Goal: Transaction & Acquisition: Book appointment/travel/reservation

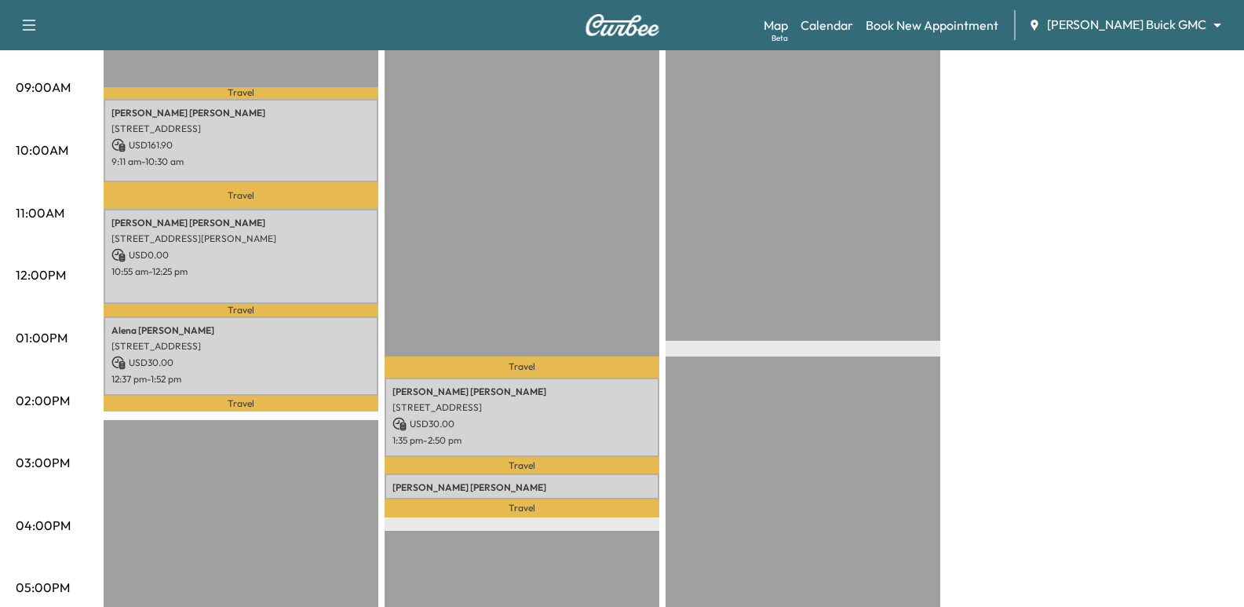
scroll to position [471, 0]
click at [998, 26] on link "Book New Appointment" at bounding box center [932, 25] width 133 height 19
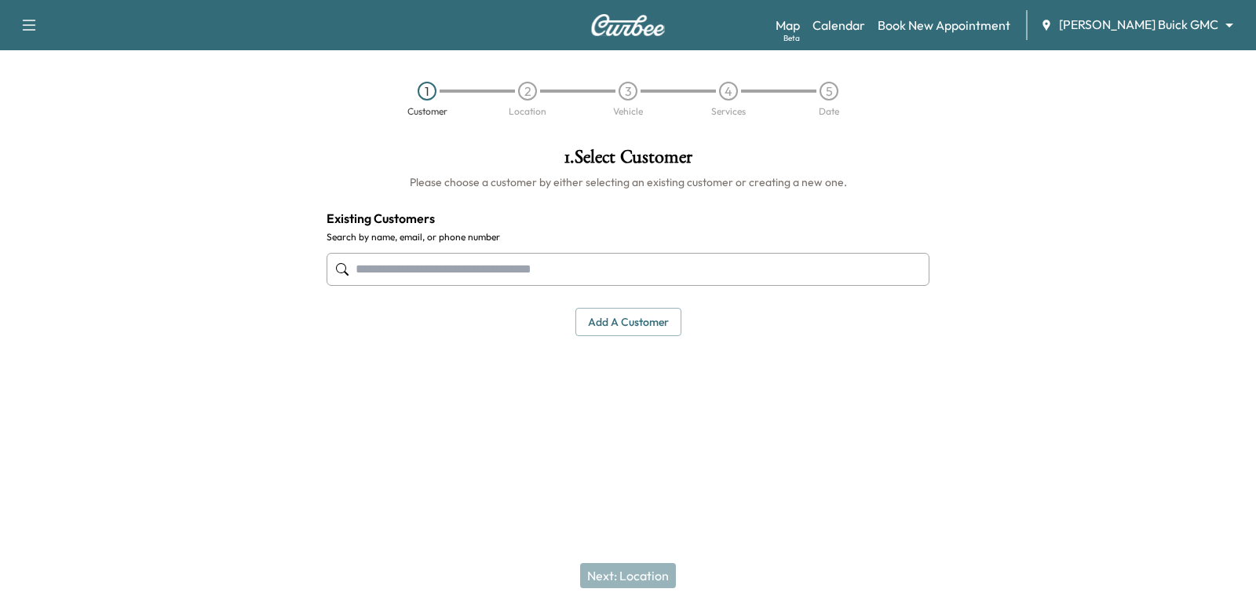
click at [683, 267] on input "text" at bounding box center [627, 269] width 603 height 33
paste input "**********"
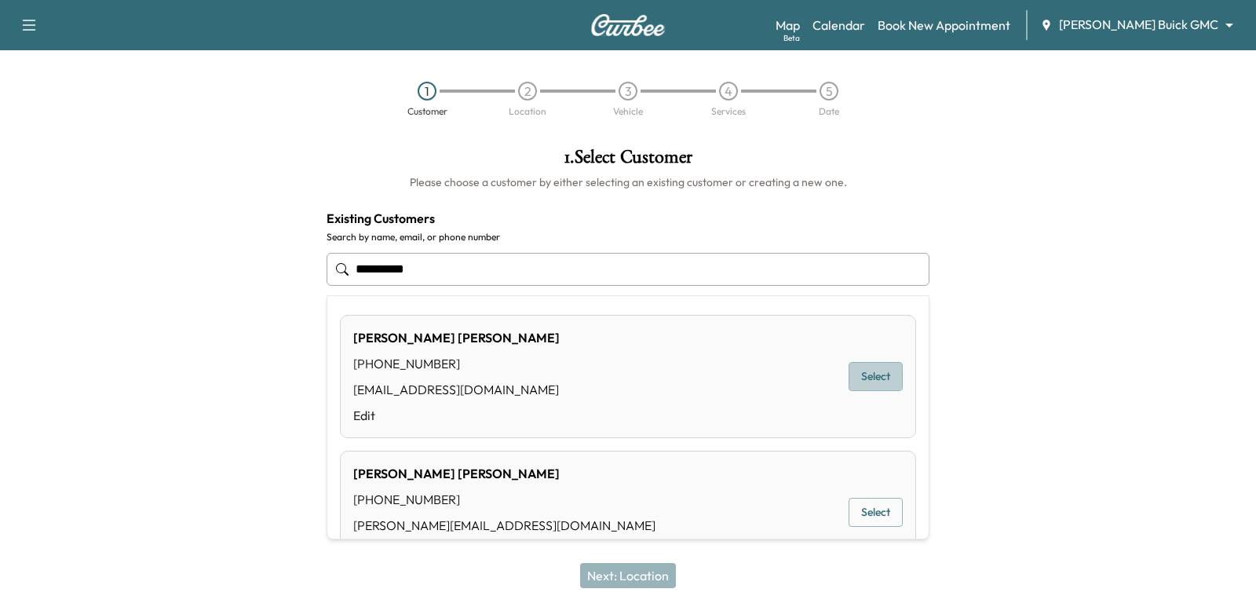
click at [884, 374] on button "Select" at bounding box center [875, 376] width 54 height 29
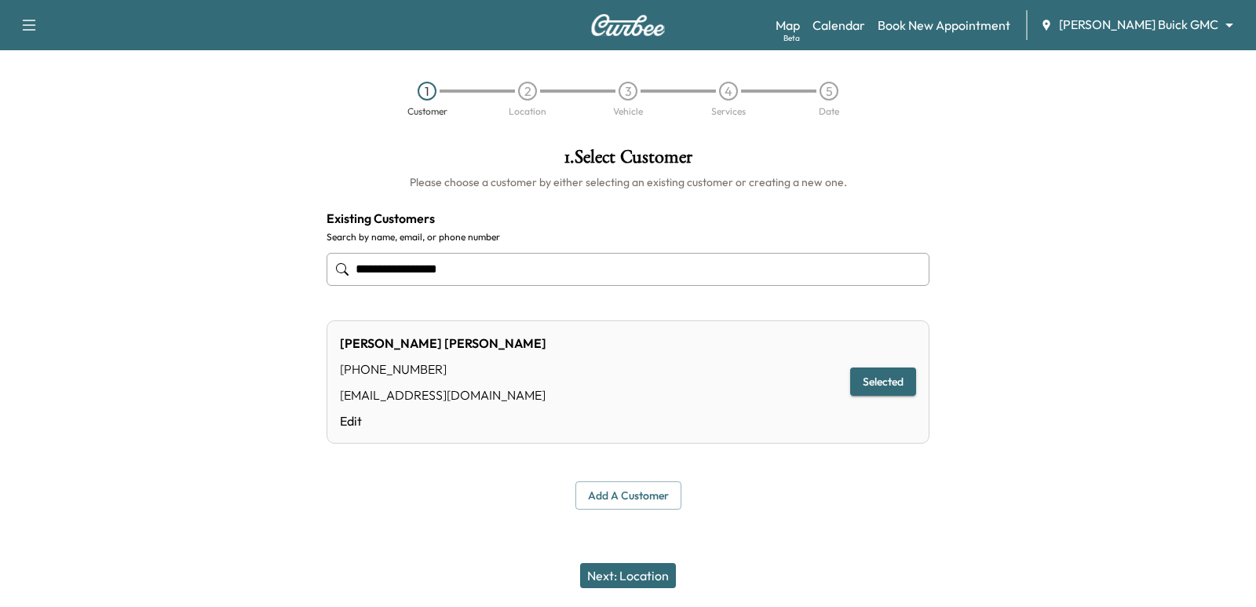
type input "**********"
click at [642, 565] on button "Next: Location" at bounding box center [628, 575] width 96 height 25
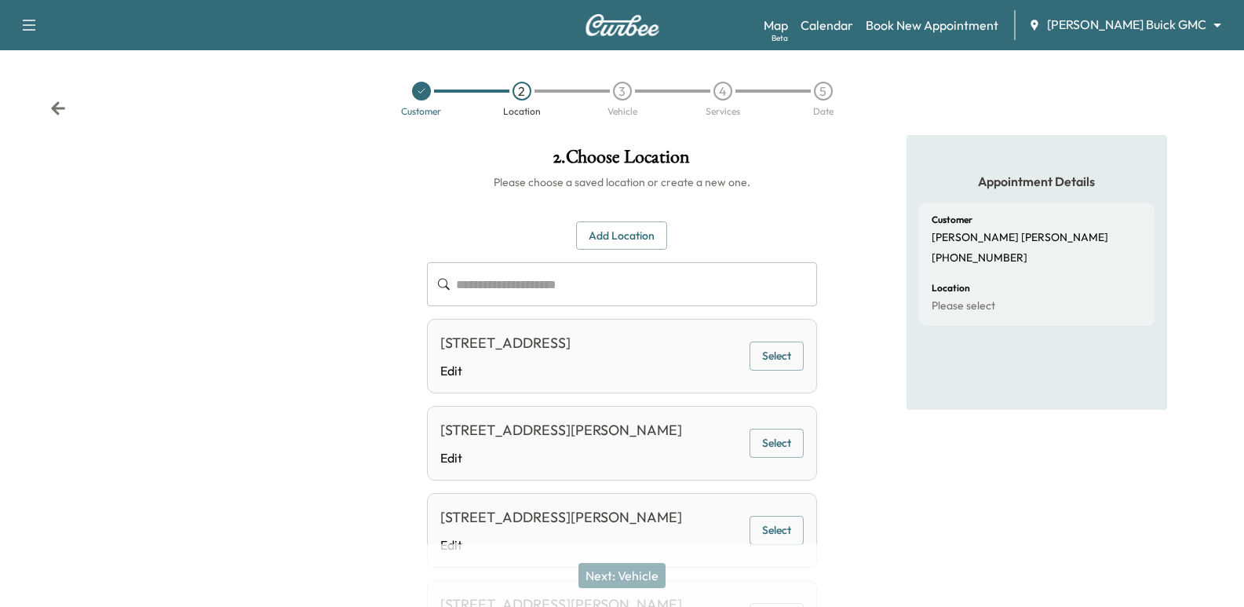
click at [776, 457] on button "Select" at bounding box center [776, 442] width 54 height 29
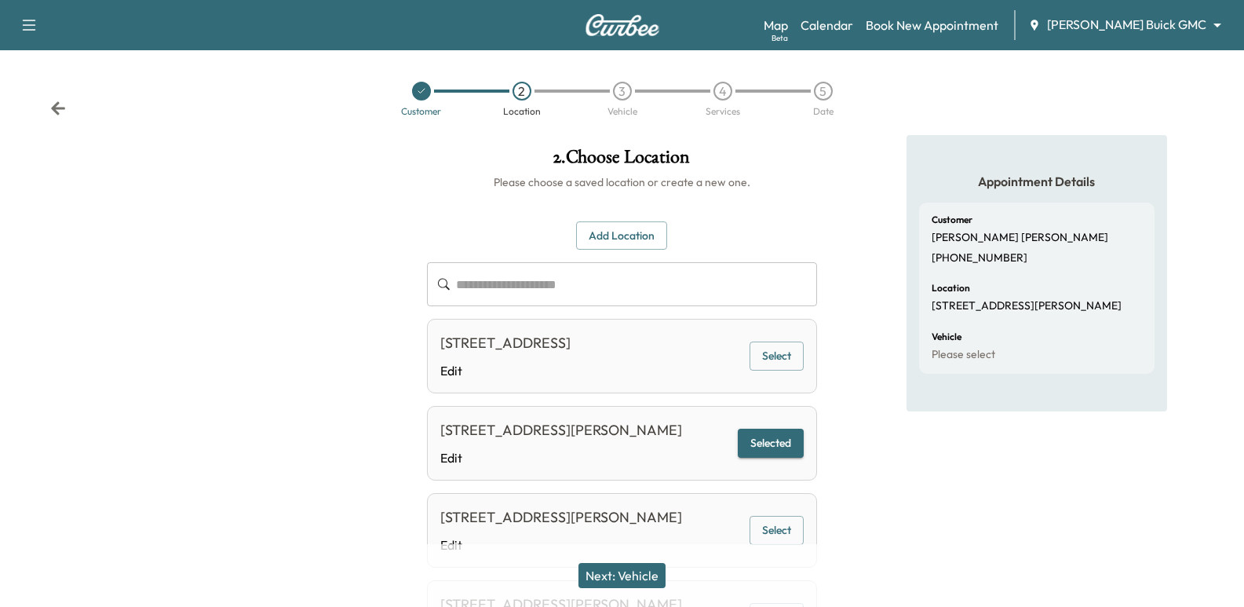
click at [643, 578] on button "Next: Vehicle" at bounding box center [621, 575] width 87 height 25
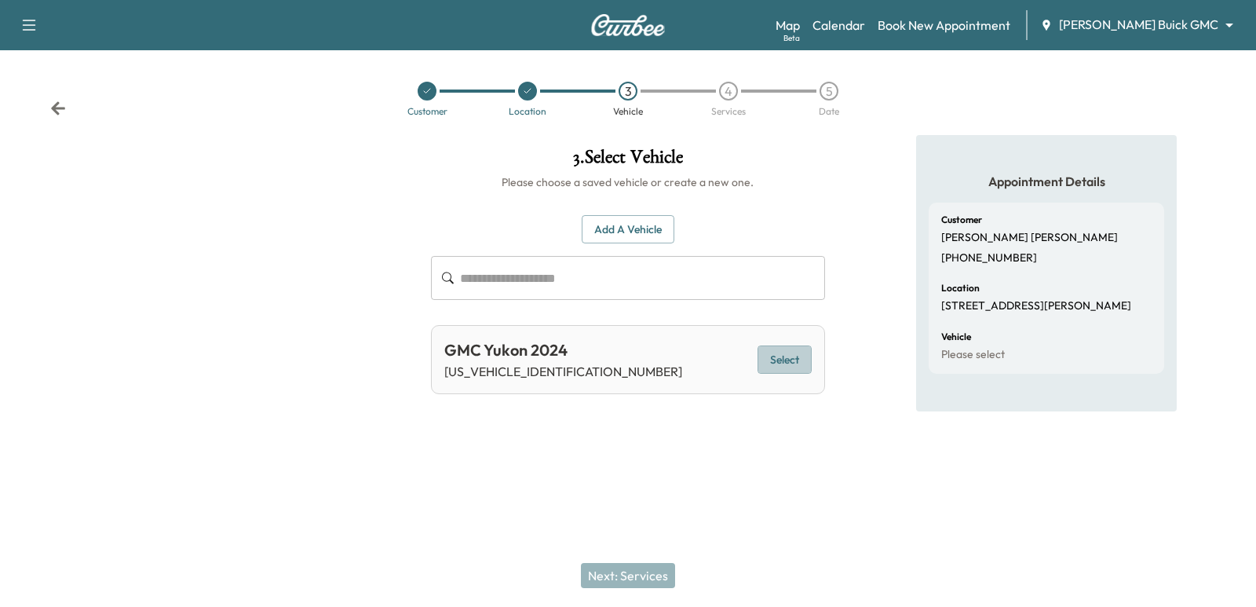
click at [778, 359] on button "Select" at bounding box center [784, 359] width 54 height 29
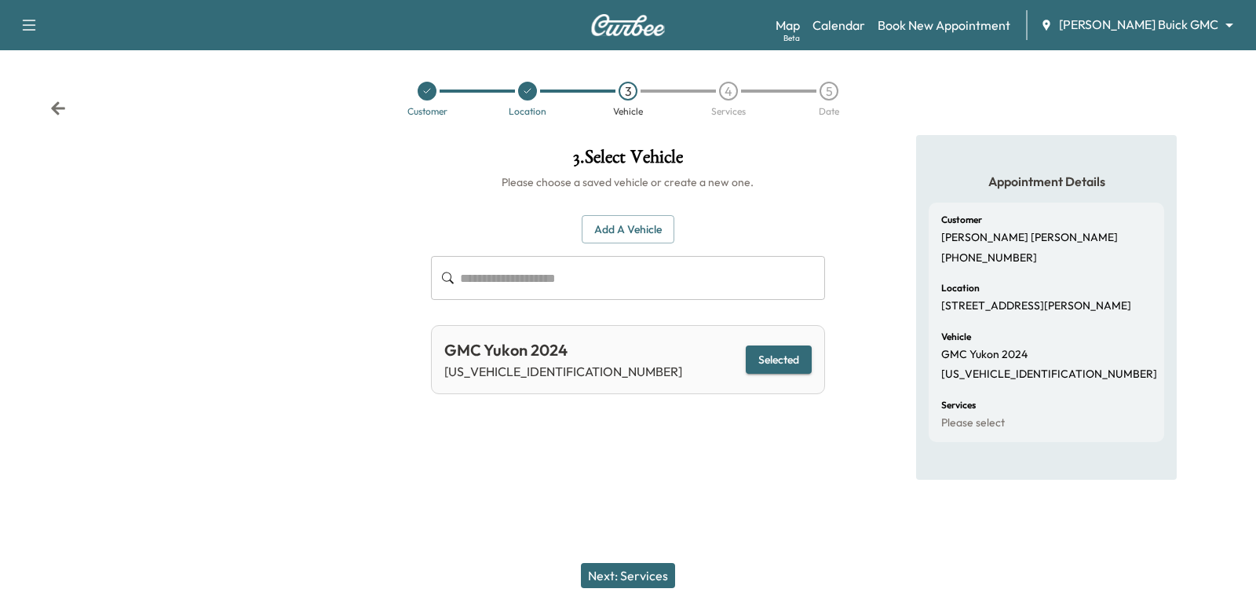
click at [636, 574] on button "Next: Services" at bounding box center [628, 575] width 94 height 25
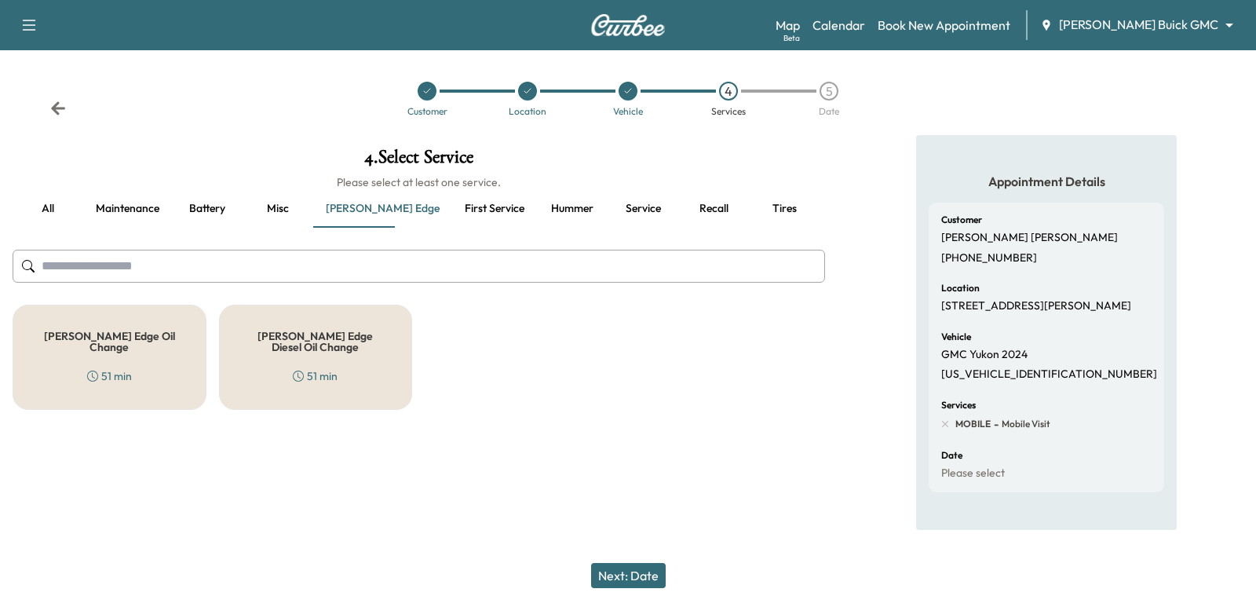
click at [270, 213] on button "Misc" at bounding box center [277, 209] width 71 height 38
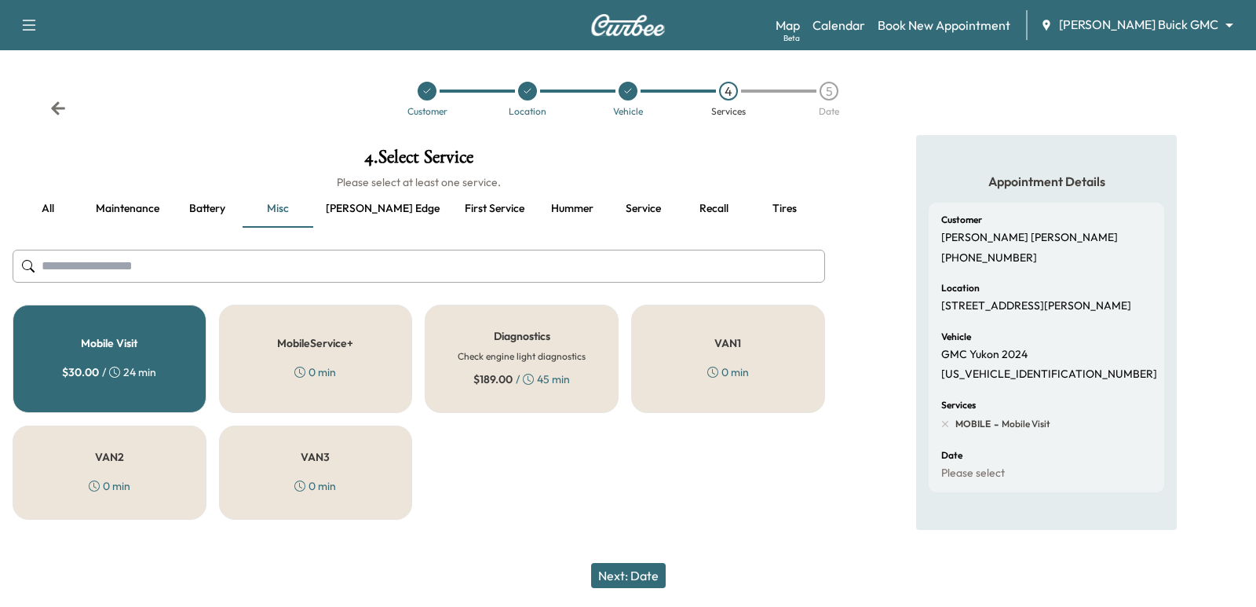
click at [160, 215] on button "Maintenance" at bounding box center [127, 209] width 89 height 38
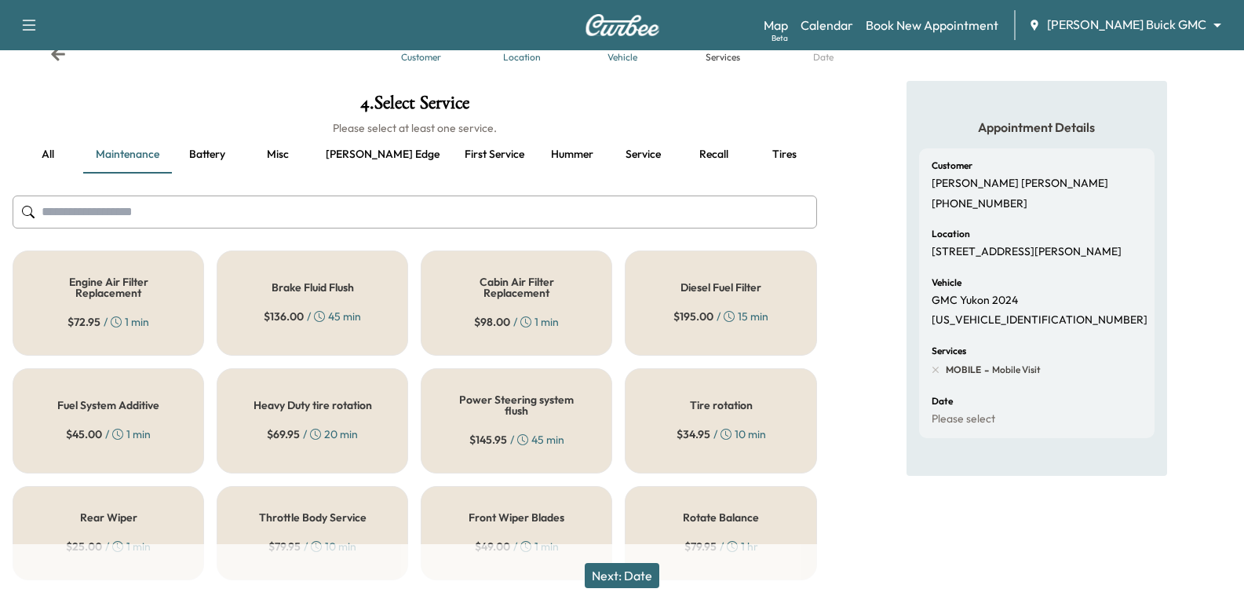
scroll to position [79, 0]
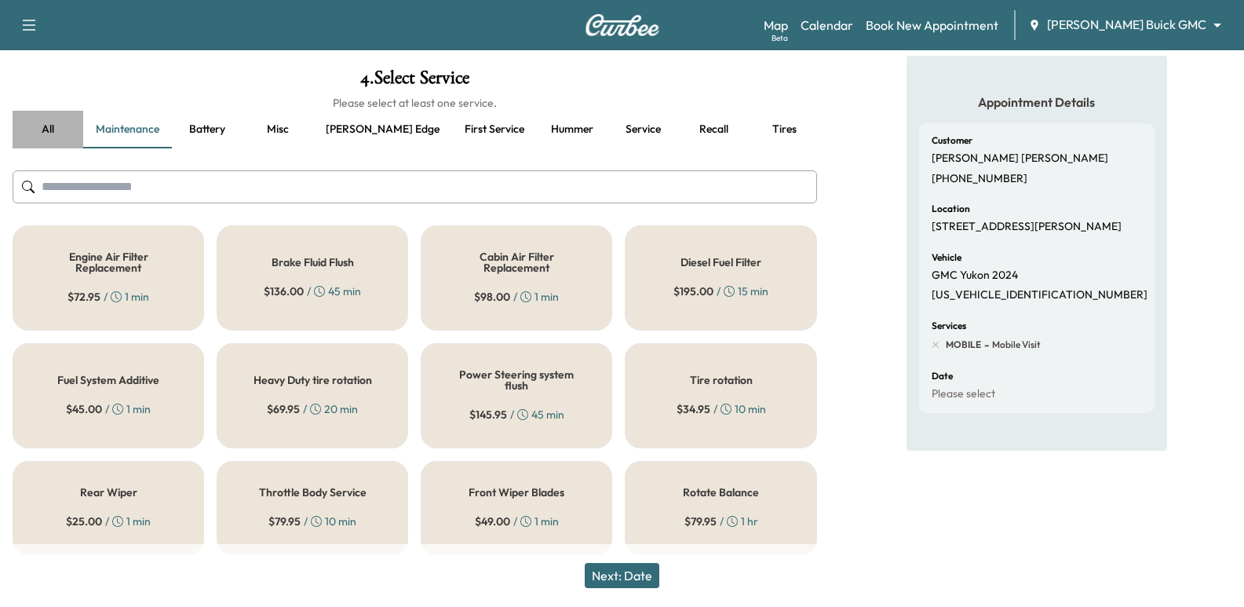
click at [30, 136] on button "all" at bounding box center [48, 130] width 71 height 38
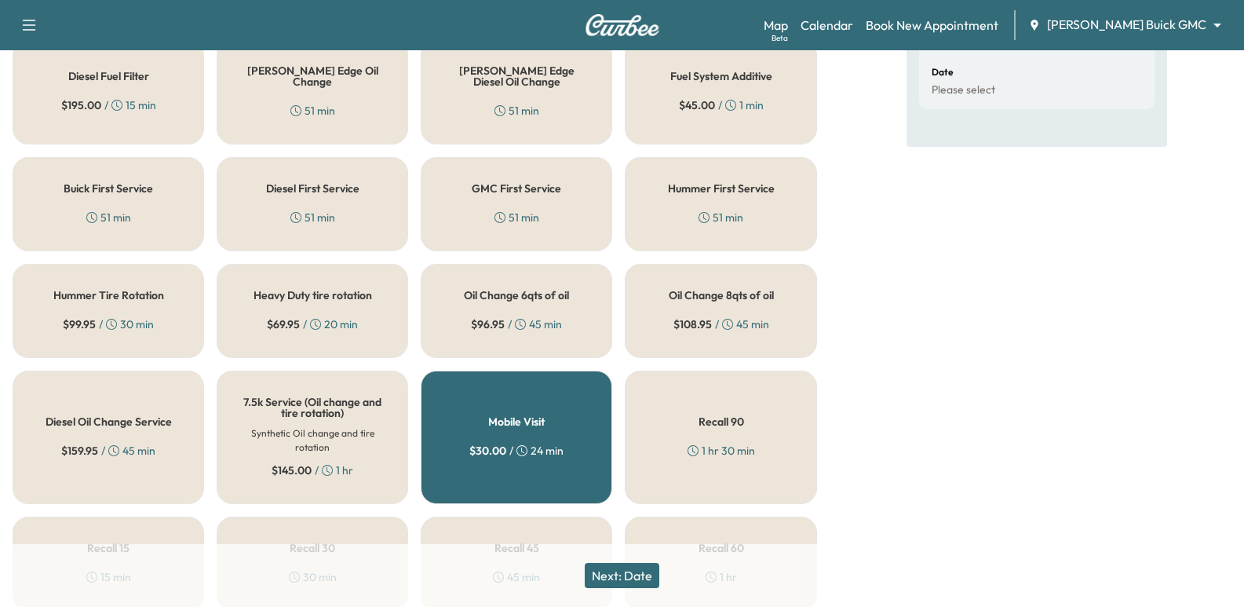
scroll to position [393, 0]
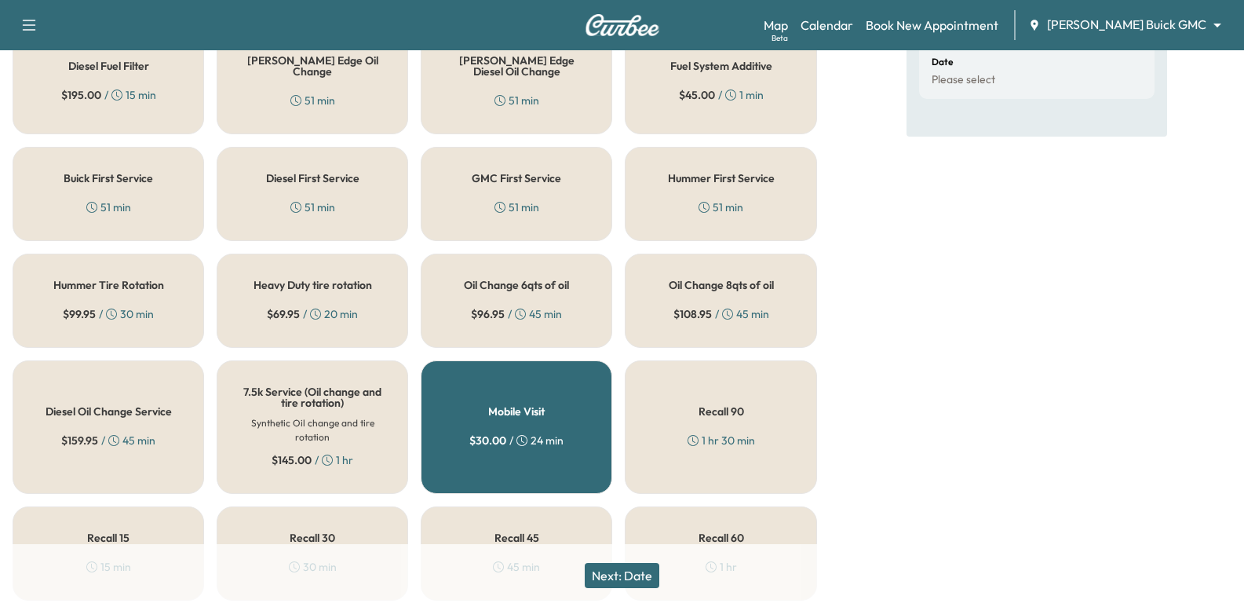
click at [702, 261] on div "Oil Change 8qts of oil $ 108.95 / 45 min" at bounding box center [720, 300] width 191 height 94
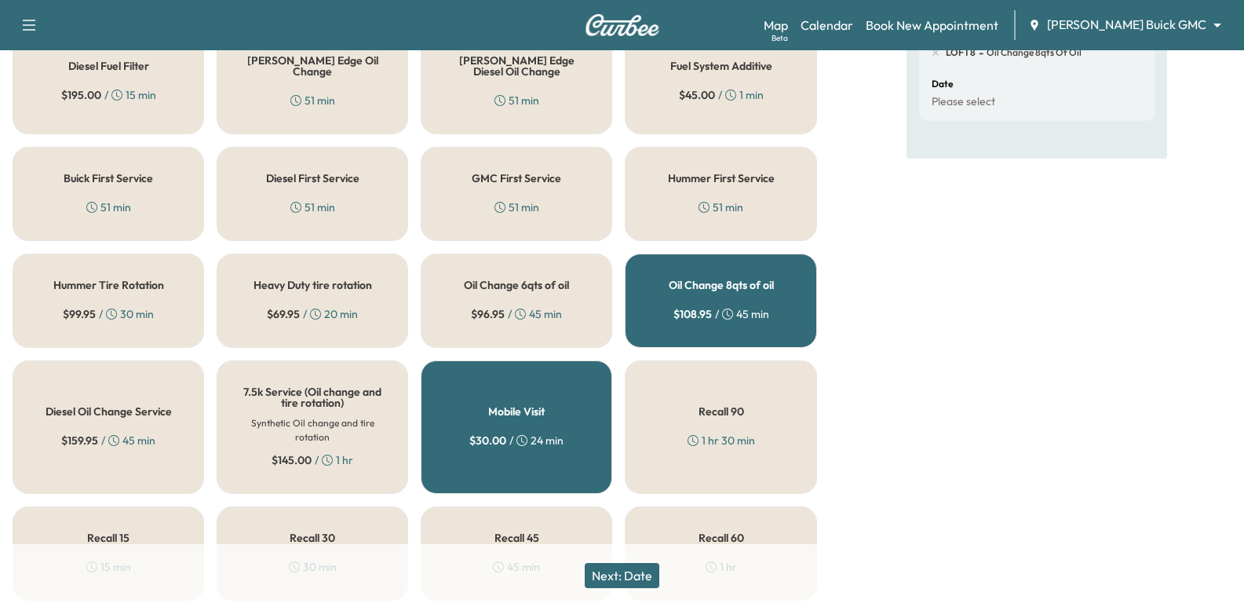
click at [632, 584] on button "Next: Date" at bounding box center [622, 575] width 75 height 25
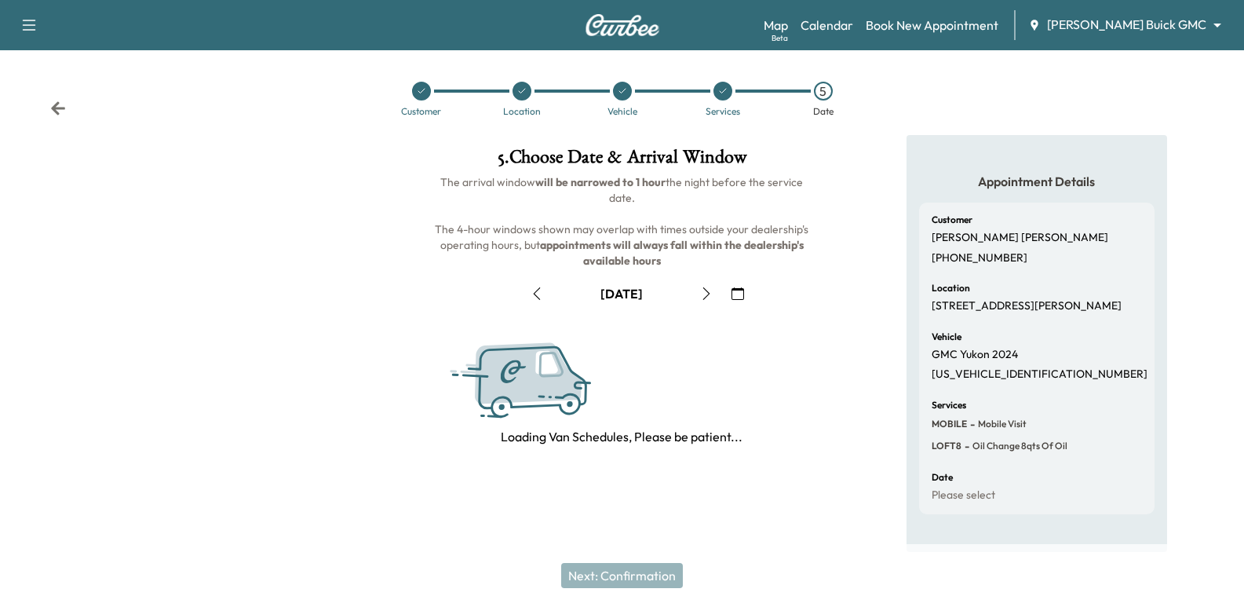
click at [739, 287] on icon "button" at bounding box center [737, 293] width 13 height 13
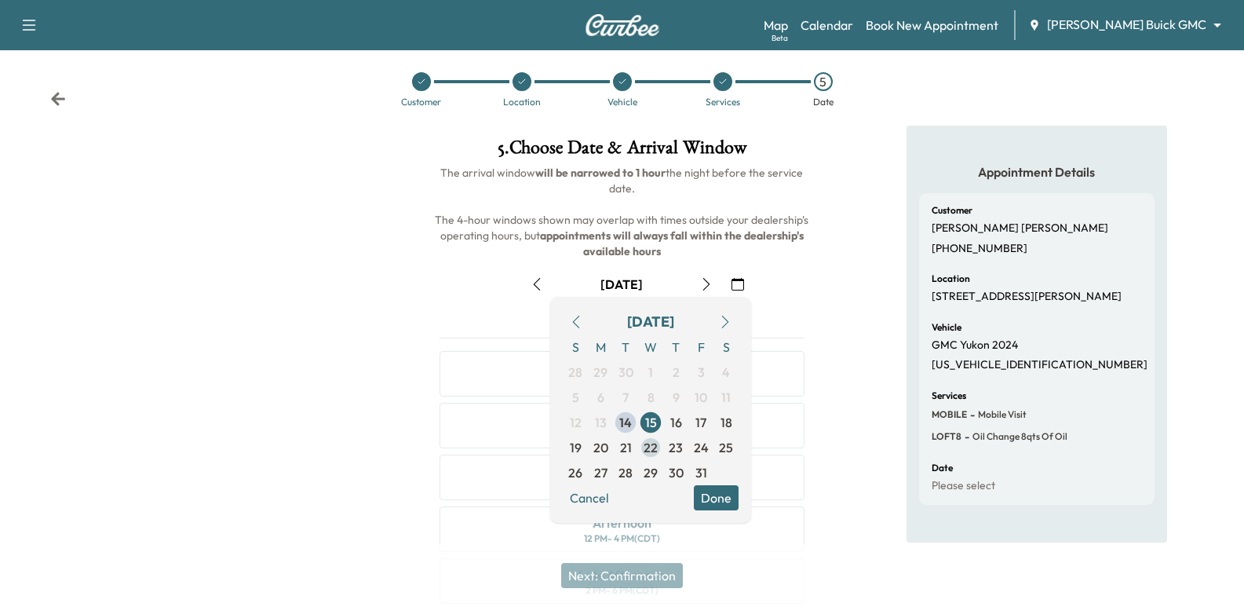
click at [654, 443] on span "22" at bounding box center [650, 447] width 14 height 19
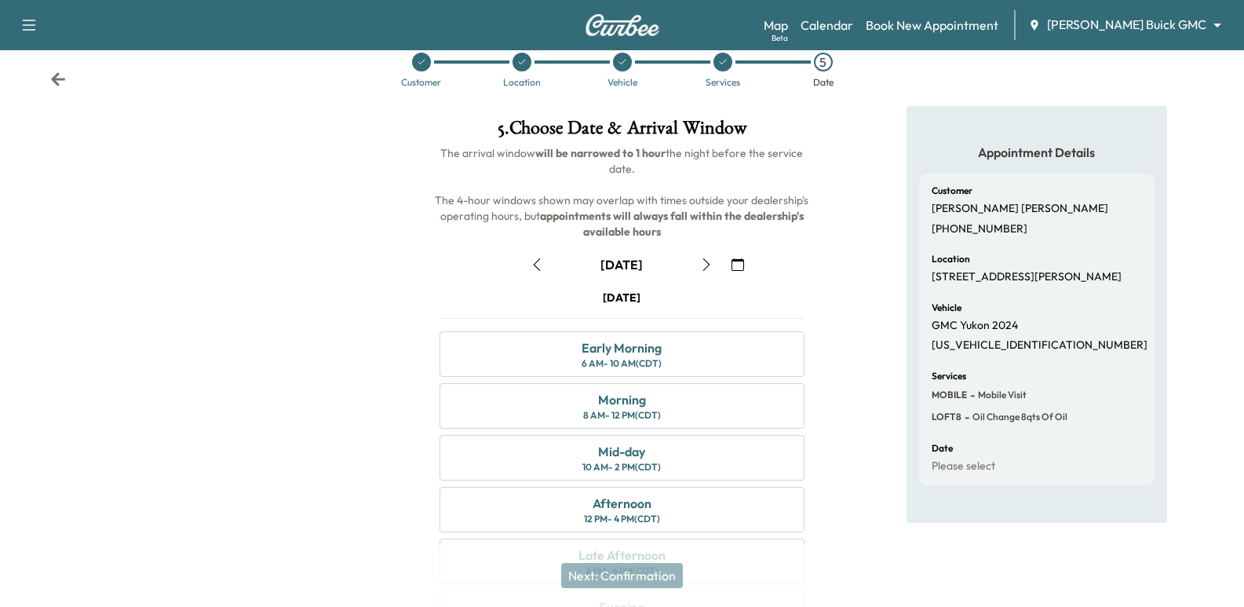
scroll to position [88, 0]
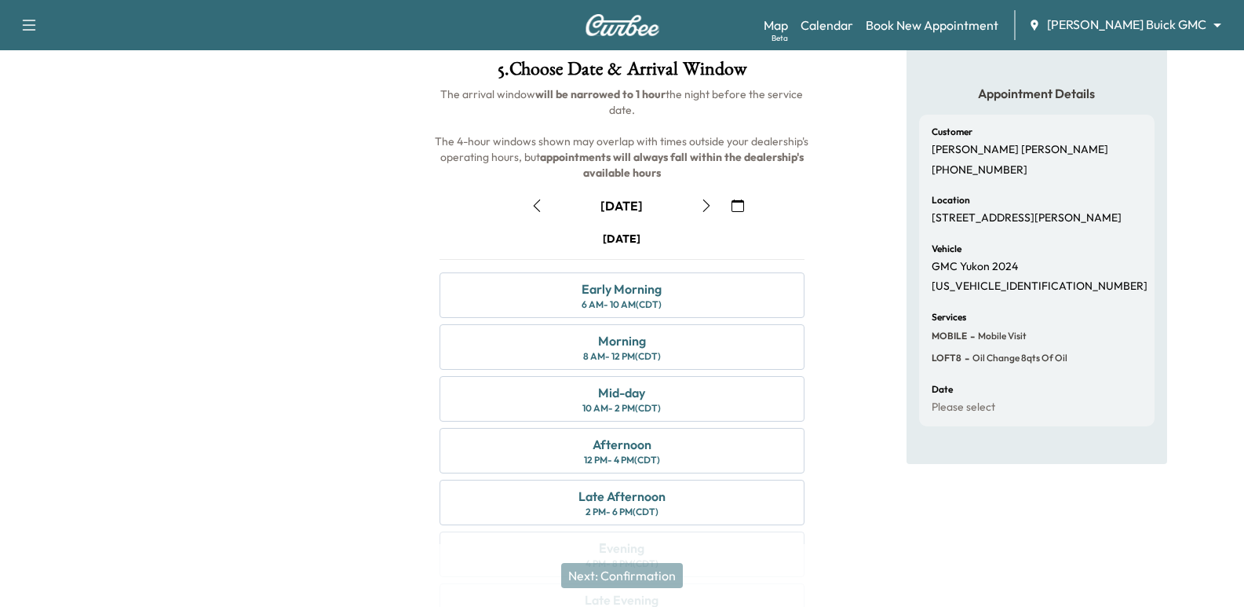
click at [818, 220] on div "5 . Choose Date & Arrival Window The arrival window will be narrowed to 1 hour …" at bounding box center [621, 347] width 414 height 600
click at [789, 223] on div "October [DATE] S M T W T F S 28 29 30 1 2 3 4 5 6 7 8 9 10 11 12 13 14 15 16 17…" at bounding box center [621, 407] width 389 height 454
click at [832, 253] on div "Appointment Details Customer [PERSON_NAME] [PHONE_NUMBER] Location [STREET_ADDR…" at bounding box center [1036, 347] width 414 height 600
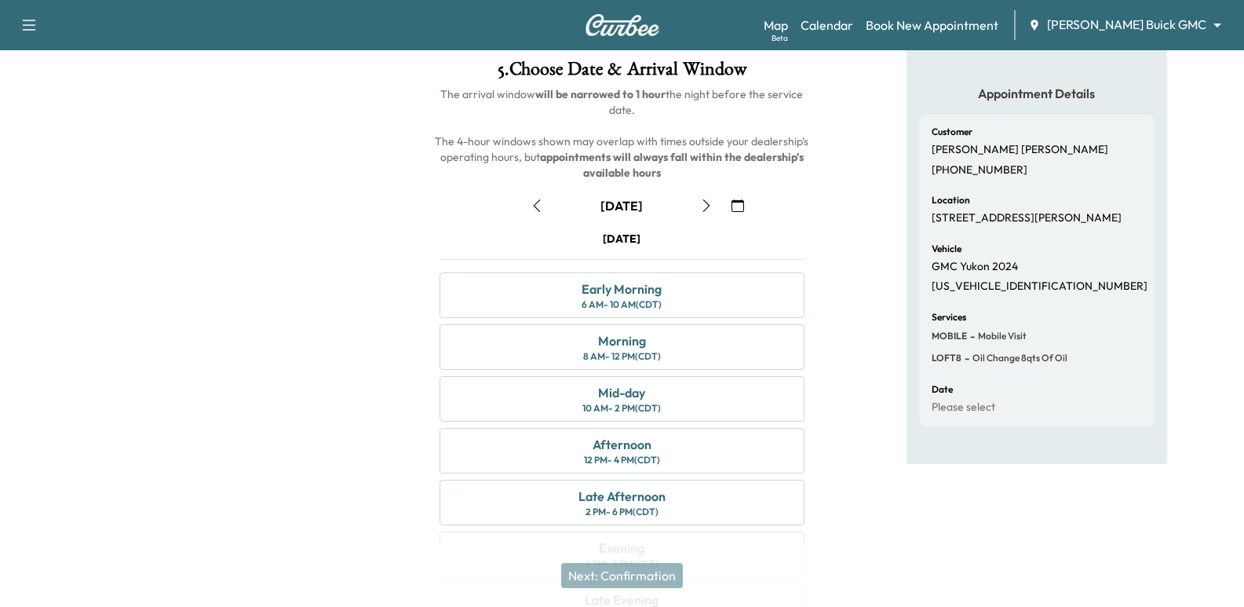
click at [832, 253] on div "Appointment Details Customer [PERSON_NAME] [PHONE_NUMBER] Location [STREET_ADDR…" at bounding box center [1036, 347] width 414 height 600
click at [728, 388] on div "Mid-day 10 AM - 2 PM (CDT)" at bounding box center [621, 399] width 364 height 46
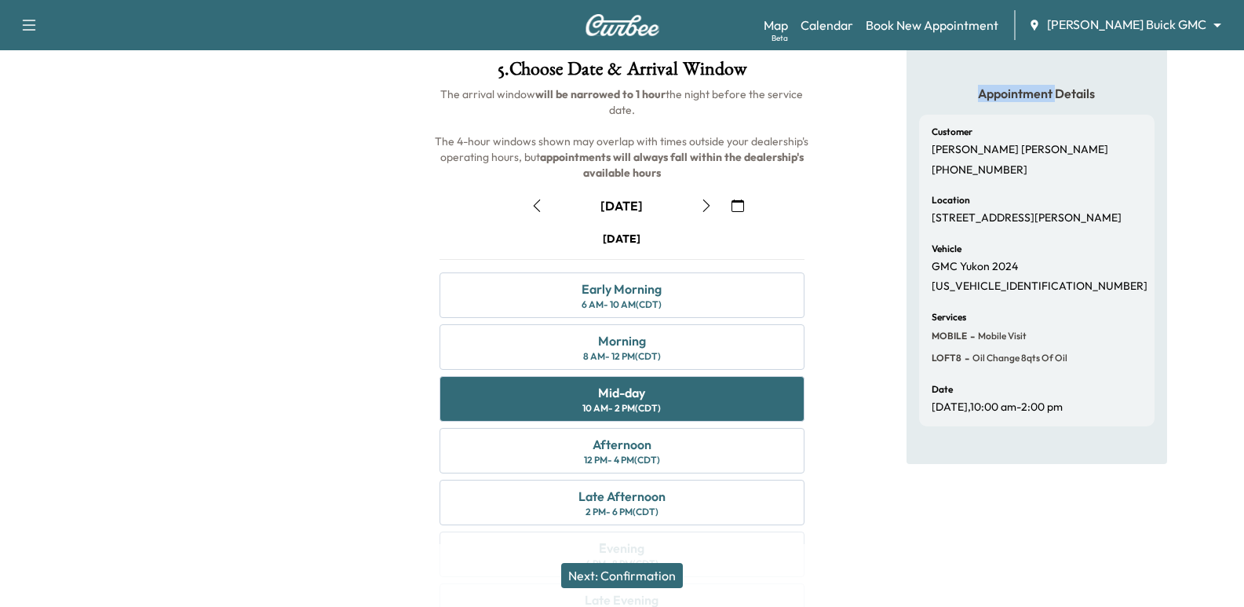
click at [683, 572] on button "Next: Confirmation" at bounding box center [622, 575] width 122 height 25
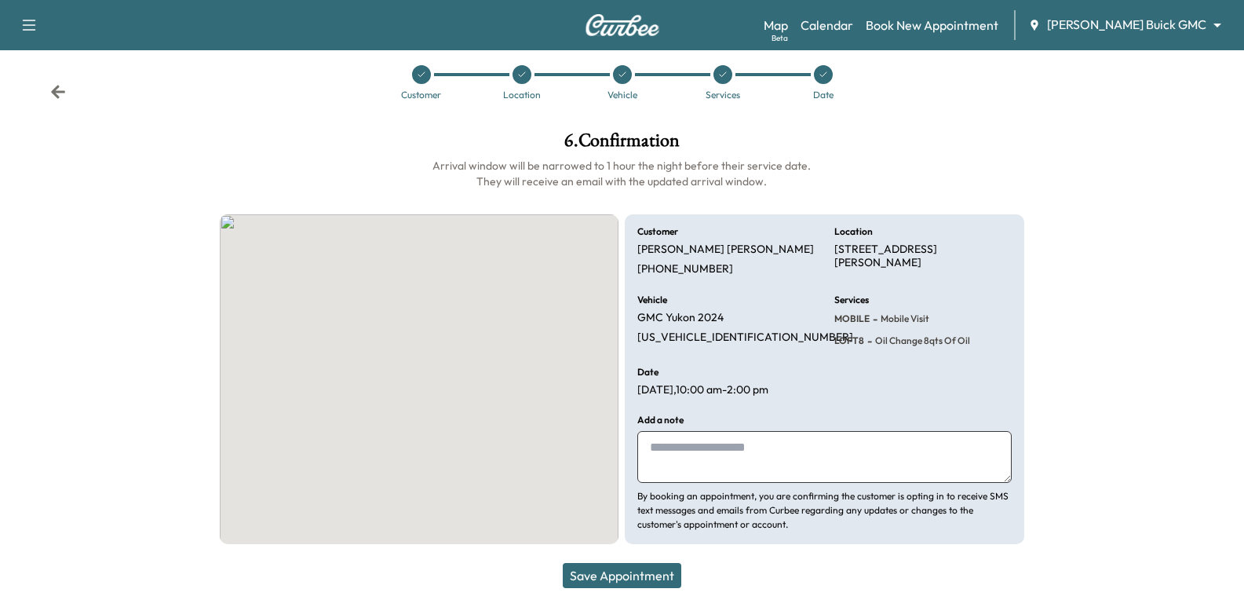
scroll to position [16, 0]
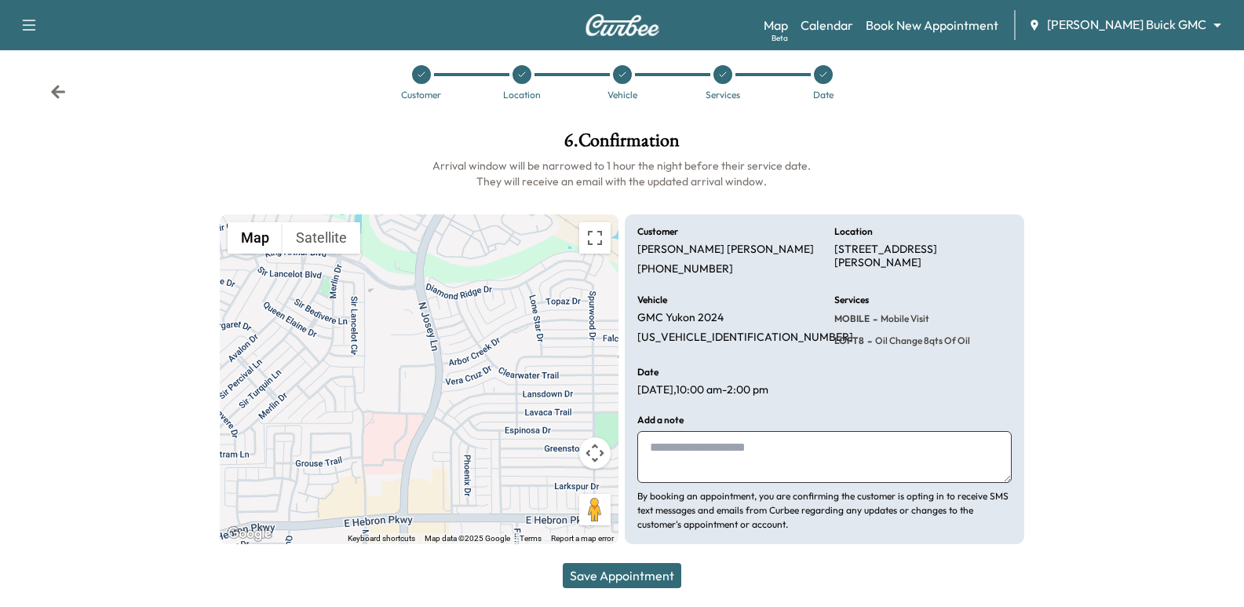
click at [619, 567] on button "Save Appointment" at bounding box center [622, 575] width 118 height 25
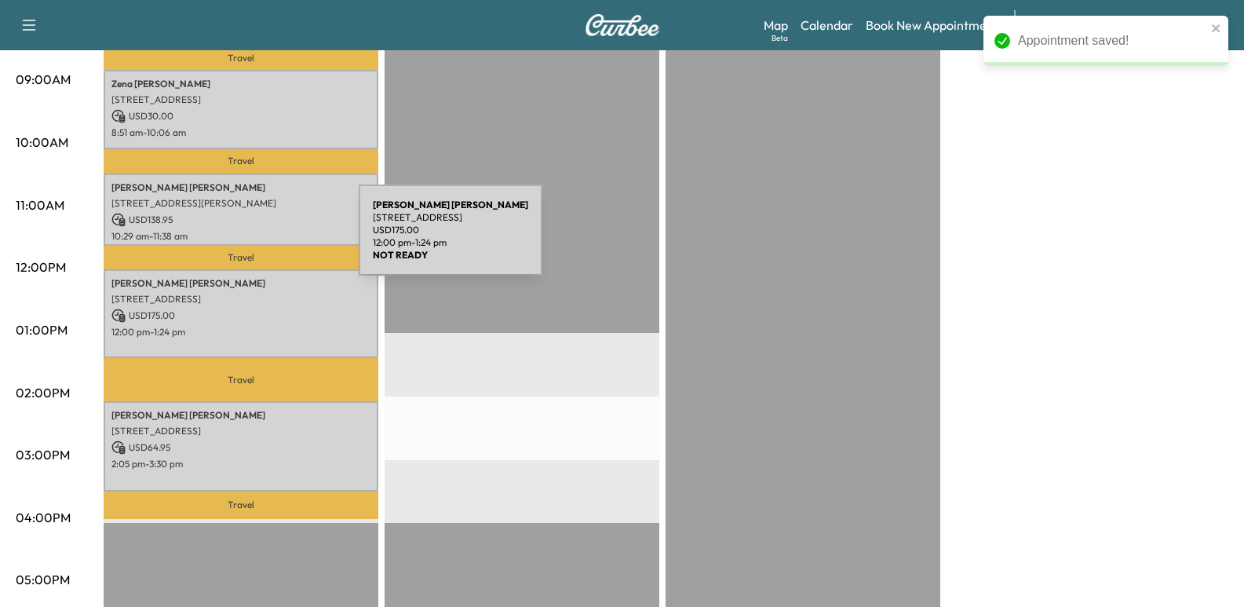
scroll to position [392, 0]
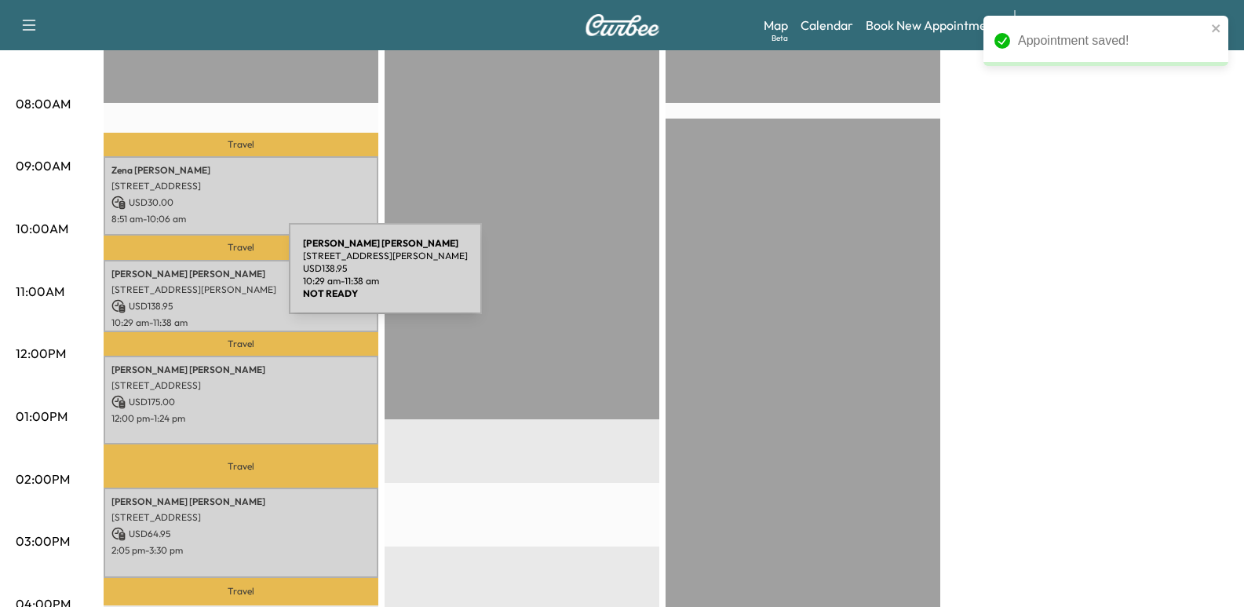
click at [171, 278] on div "[PERSON_NAME] [STREET_ADDRESS][PERSON_NAME] USD 138.95 10:29 am - 11:38 am" at bounding box center [241, 296] width 275 height 73
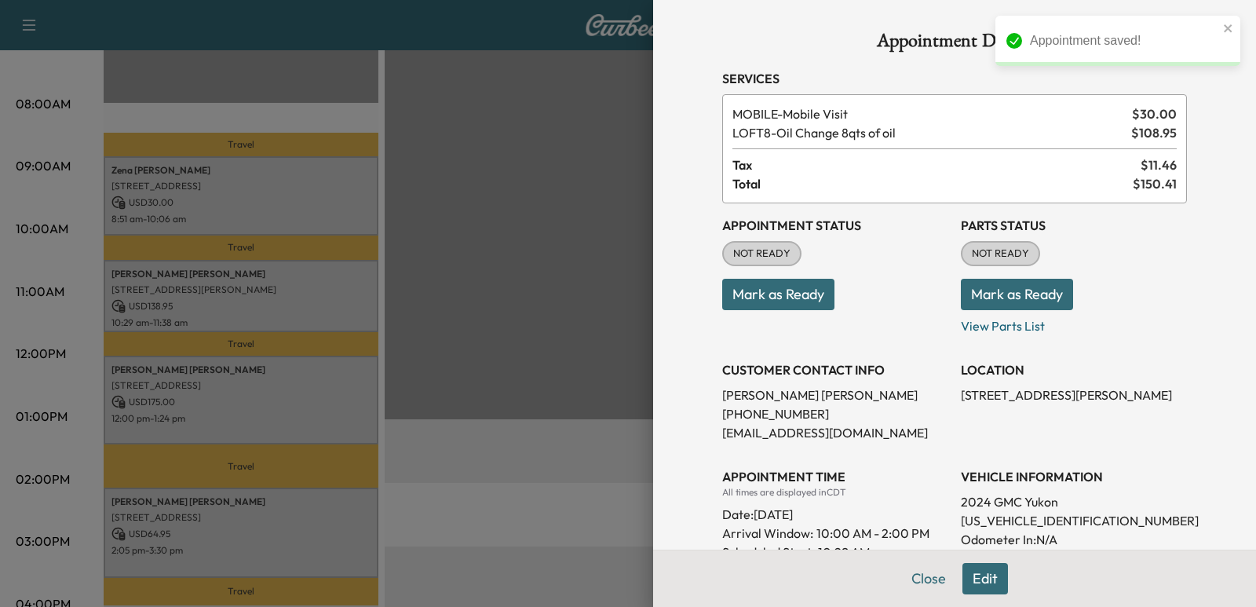
click at [773, 398] on p "[PERSON_NAME]" at bounding box center [835, 394] width 226 height 19
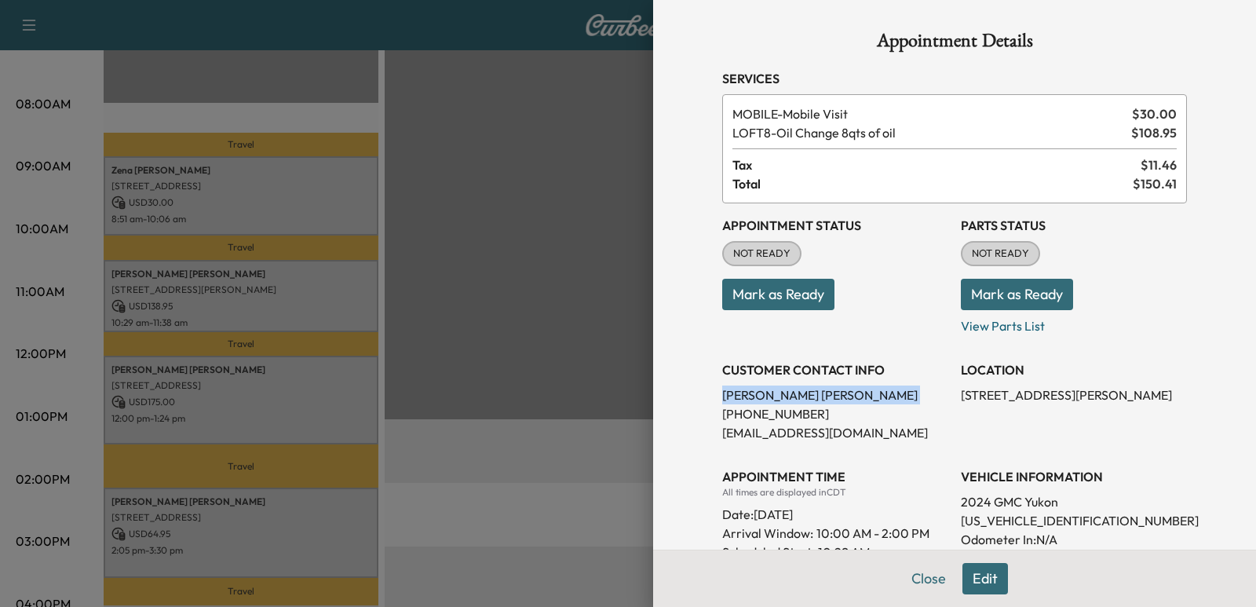
click at [773, 398] on p "[PERSON_NAME]" at bounding box center [835, 394] width 226 height 19
copy p "[PERSON_NAME]"
click at [770, 414] on p "[PHONE_NUMBER]" at bounding box center [835, 413] width 226 height 19
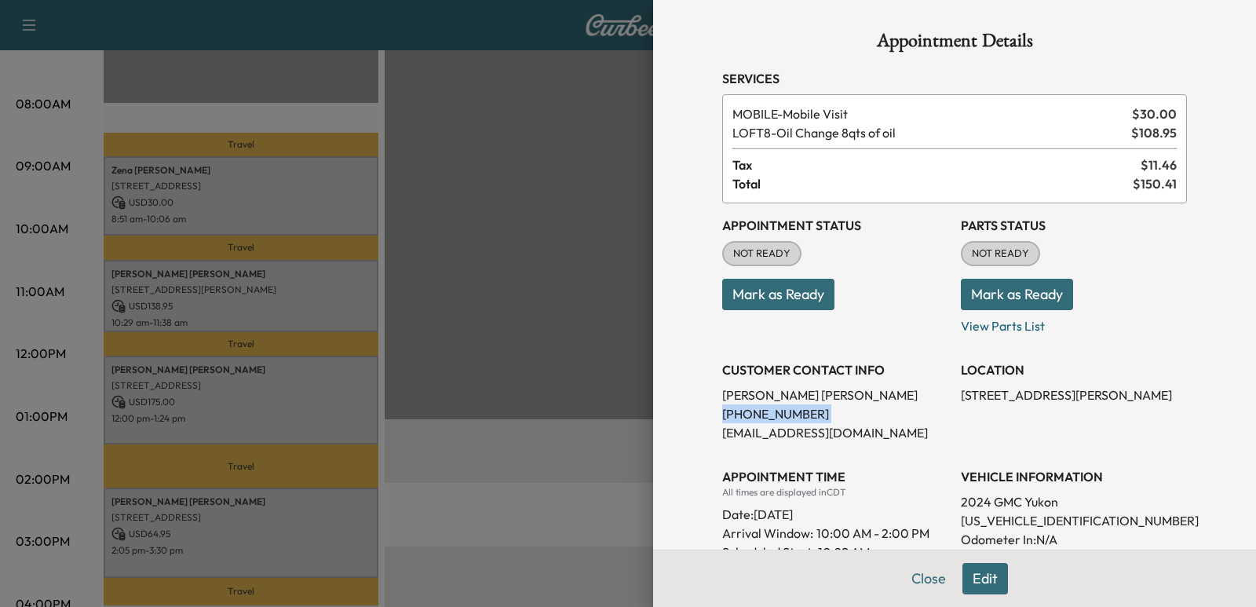
copy p "[PHONE_NUMBER]"
click at [450, 326] on div at bounding box center [628, 303] width 1256 height 607
